Goal: Communication & Community: Answer question/provide support

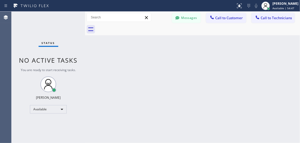
click at [233, 19] on span "Call to Customer" at bounding box center [229, 17] width 28 height 5
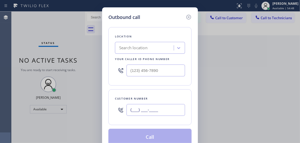
click at [153, 111] on input "(___) ___-____" at bounding box center [156, 110] width 59 height 12
paste input "347) 780-6481"
type input "[PHONE_NUMBER]"
click at [135, 50] on div "Search location" at bounding box center [133, 48] width 28 height 6
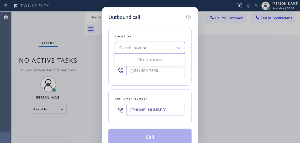
paste input "Electrician In Your Home [PERSON_NAME]([PERSON_NAME] Electric)"
type input "Electrician In Your Home [PERSON_NAME]([PERSON_NAME] Electric)"
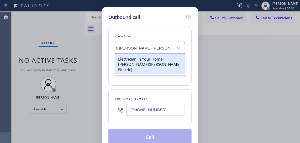
click at [149, 63] on div "Electrician In Your Home [PERSON_NAME]([PERSON_NAME] Electric)" at bounding box center [150, 64] width 70 height 20
type input "[PHONE_NUMBER]"
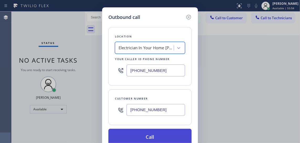
click at [145, 135] on button "Call" at bounding box center [149, 136] width 83 height 17
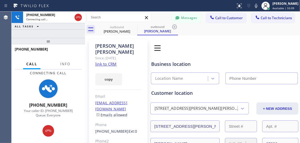
type input "[PHONE_NUMBER]"
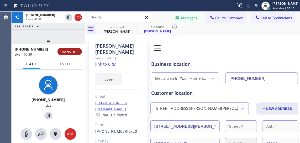
click at [69, 51] on span "HANG UP" at bounding box center [70, 52] width 16 height 4
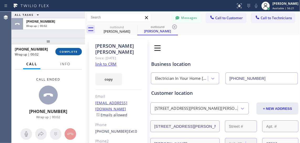
click at [74, 51] on span "COMPLETE" at bounding box center [69, 52] width 18 height 4
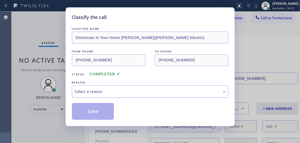
click at [94, 92] on div "Select a reason" at bounding box center [150, 91] width 151 height 6
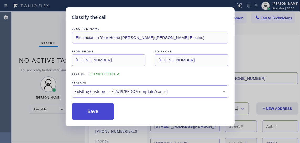
click at [86, 106] on button "Save" at bounding box center [93, 111] width 42 height 17
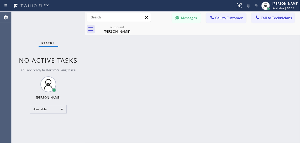
click at [91, 114] on div "Back to Dashboard Change Sender ID Customers Technicians AC [PERSON_NAME] [DATE…" at bounding box center [192, 77] width 215 height 131
click at [253, 67] on div "Back to Dashboard Change Sender ID Customers Technicians AC [PERSON_NAME] [DATE…" at bounding box center [192, 77] width 215 height 131
click at [218, 81] on div "Back to Dashboard Change Sender ID Customers Technicians AC [PERSON_NAME] [DATE…" at bounding box center [192, 77] width 215 height 131
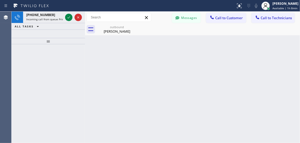
click at [231, 42] on div "Back to Dashboard Change Sender ID Customers Technicians AC [PERSON_NAME] [DATE…" at bounding box center [192, 77] width 215 height 131
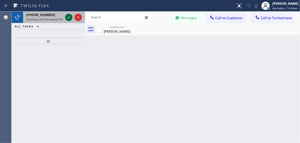
click at [70, 17] on icon at bounding box center [69, 17] width 6 height 6
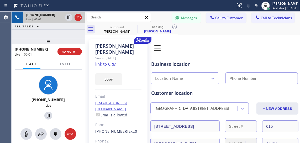
type input "[PHONE_NUMBER]"
click at [108, 61] on link "link to CRM" at bounding box center [105, 63] width 21 height 5
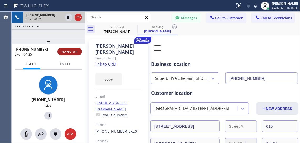
click at [70, 51] on span "HANG UP" at bounding box center [70, 52] width 16 height 4
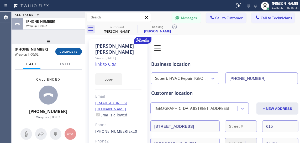
click at [72, 51] on span "COMPLETE" at bounding box center [69, 52] width 18 height 4
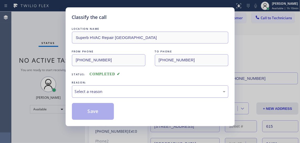
click at [119, 93] on div "Select a reason" at bounding box center [150, 91] width 151 height 6
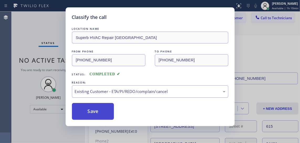
click at [95, 114] on button "Save" at bounding box center [93, 111] width 42 height 17
type input "[PHONE_NUMBER]"
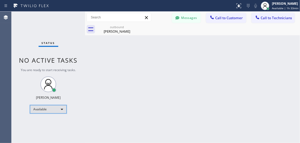
click at [44, 109] on div "Available" at bounding box center [48, 109] width 37 height 8
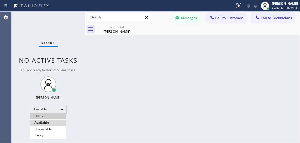
click at [40, 117] on li "Offline" at bounding box center [48, 116] width 36 height 6
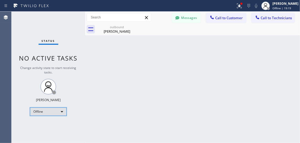
click at [53, 110] on div "Offline" at bounding box center [48, 111] width 37 height 8
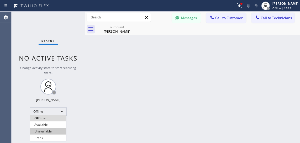
click at [43, 132] on li "Unavailable" at bounding box center [48, 131] width 36 height 6
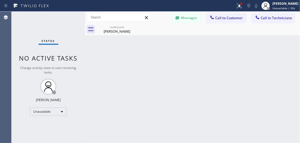
click at [212, 73] on div "Back to Dashboard Change Sender ID Customers Technicians AC [PERSON_NAME] [DATE…" at bounding box center [192, 77] width 215 height 131
click at [56, 112] on div "Unavailable" at bounding box center [48, 111] width 37 height 8
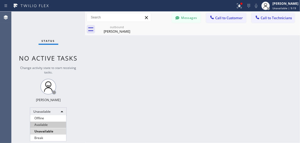
click at [48, 125] on li "Available" at bounding box center [48, 124] width 36 height 6
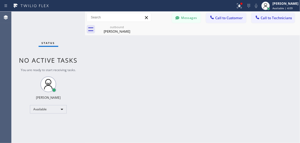
click at [236, 80] on div "Back to Dashboard Change Sender ID Customers Technicians AC [PERSON_NAME] [DATE…" at bounding box center [192, 77] width 215 height 131
click at [52, 108] on div "Available" at bounding box center [48, 109] width 37 height 8
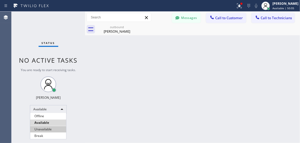
click at [44, 129] on li "Unavailable" at bounding box center [48, 129] width 36 height 6
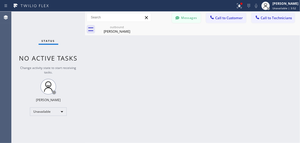
click at [190, 19] on button "Messages" at bounding box center [186, 18] width 29 height 10
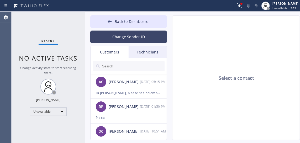
click at [142, 37] on button "Change Sender ID" at bounding box center [128, 36] width 77 height 13
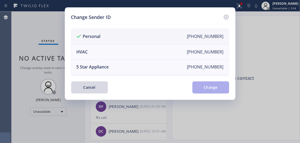
click at [150, 38] on li "Personal [PHONE_NUMBER]" at bounding box center [150, 36] width 158 height 15
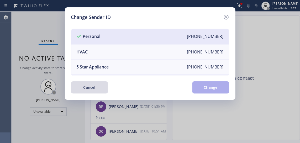
click at [90, 90] on button "Cancel" at bounding box center [89, 87] width 37 height 12
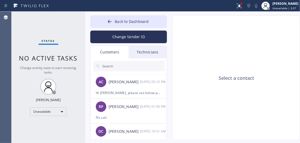
click at [147, 54] on div "Technicians" at bounding box center [148, 52] width 38 height 12
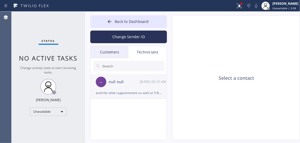
click at [121, 89] on div "-- null null [DATE] 05:15 AM" at bounding box center [129, 82] width 77 height 16
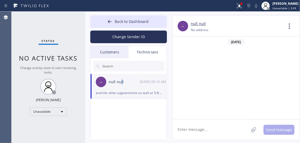
scroll to position [710, 0]
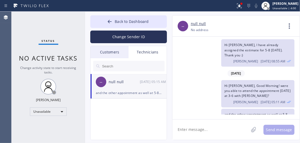
click at [192, 128] on textarea at bounding box center [210, 129] width 76 height 20
click at [205, 130] on textarea at bounding box center [210, 129] width 76 height 20
click at [234, 128] on textarea "Hi [PERSON_NAME], do you work on boiler ?" at bounding box center [215, 129] width 86 height 20
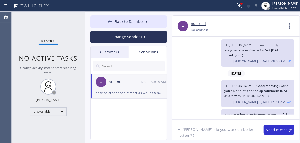
type textarea "Hi [PERSON_NAME], do you work on boiler system ?"
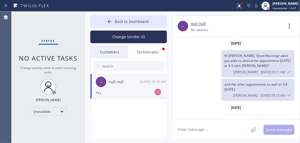
scroll to position [757, 0]
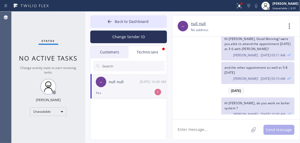
click at [225, 129] on textarea at bounding box center [210, 129] width 76 height 20
type textarea "g"
type textarea "ok :)"
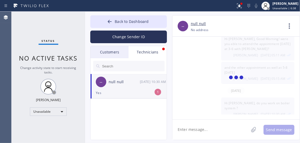
scroll to position [776, 0]
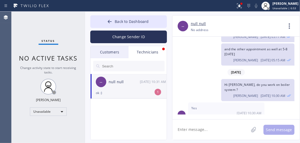
click at [212, 129] on textarea at bounding box center [210, 129] width 76 height 20
click at [154, 52] on div "Technicians" at bounding box center [148, 52] width 38 height 12
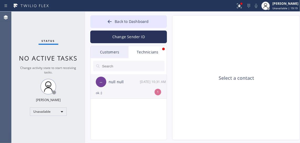
click at [139, 92] on div "ok :)" at bounding box center [129, 93] width 66 height 6
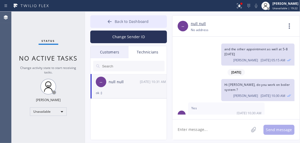
click at [116, 19] on span "Back to Dashboard" at bounding box center [132, 21] width 34 height 5
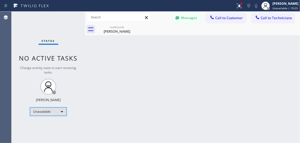
click at [61, 110] on div "Unavailable" at bounding box center [48, 111] width 37 height 8
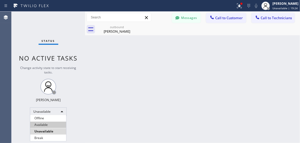
click at [41, 121] on li "Available" at bounding box center [48, 124] width 36 height 6
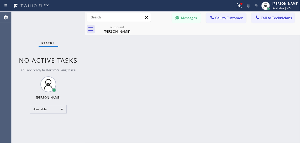
click at [223, 65] on div "Back to Dashboard Change Sender ID Customers Technicians AC [PERSON_NAME] [DATE…" at bounding box center [192, 77] width 215 height 131
click at [214, 32] on div "outbound [PERSON_NAME]" at bounding box center [198, 29] width 203 height 12
click at [221, 75] on div "Back to Dashboard Change Sender ID Customers Technicians AC [PERSON_NAME] [DATE…" at bounding box center [192, 77] width 215 height 131
drag, startPoint x: 229, startPoint y: 60, endPoint x: 229, endPoint y: 54, distance: 6.0
click at [229, 60] on div "Back to Dashboard Change Sender ID Customers Technicians AC [PERSON_NAME] [DATE…" at bounding box center [192, 77] width 215 height 131
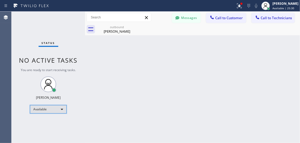
click at [48, 108] on div "Available" at bounding box center [48, 109] width 37 height 8
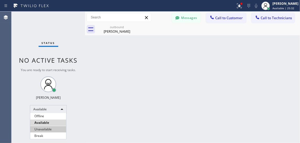
click at [44, 129] on li "Unavailable" at bounding box center [48, 129] width 36 height 6
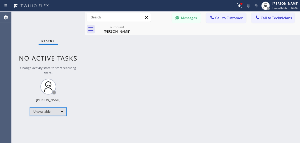
click at [41, 112] on div "Unavailable" at bounding box center [48, 111] width 37 height 8
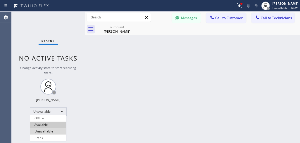
click at [41, 124] on li "Available" at bounding box center [48, 124] width 36 height 6
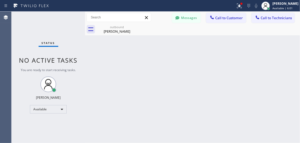
click at [235, 98] on div "Back to Dashboard Change Sender ID Customers Technicians AC [PERSON_NAME] [DATE…" at bounding box center [192, 77] width 215 height 131
click at [219, 68] on div "Back to Dashboard Change Sender ID Customers Technicians AC [PERSON_NAME] [DATE…" at bounding box center [192, 77] width 215 height 131
click at [217, 97] on div "Back to Dashboard Change Sender ID Customers Technicians AC [PERSON_NAME] [DATE…" at bounding box center [192, 77] width 215 height 131
click at [261, 87] on div "Back to Dashboard Change Sender ID Customers Technicians AC [PERSON_NAME] [DATE…" at bounding box center [192, 77] width 215 height 131
click at [38, 110] on div "Available" at bounding box center [48, 109] width 37 height 8
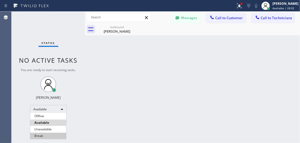
click at [53, 133] on li "Break" at bounding box center [48, 135] width 36 height 6
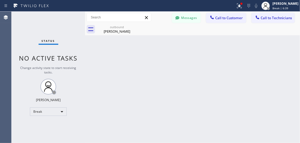
click at [226, 65] on div "Back to Dashboard Change Sender ID Customers Technicians AC [PERSON_NAME] [DATE…" at bounding box center [192, 77] width 215 height 131
click at [231, 76] on div "Back to Dashboard Change Sender ID Customers Technicians AC [PERSON_NAME] [DATE…" at bounding box center [192, 77] width 215 height 131
